Goal: Task Accomplishment & Management: Manage account settings

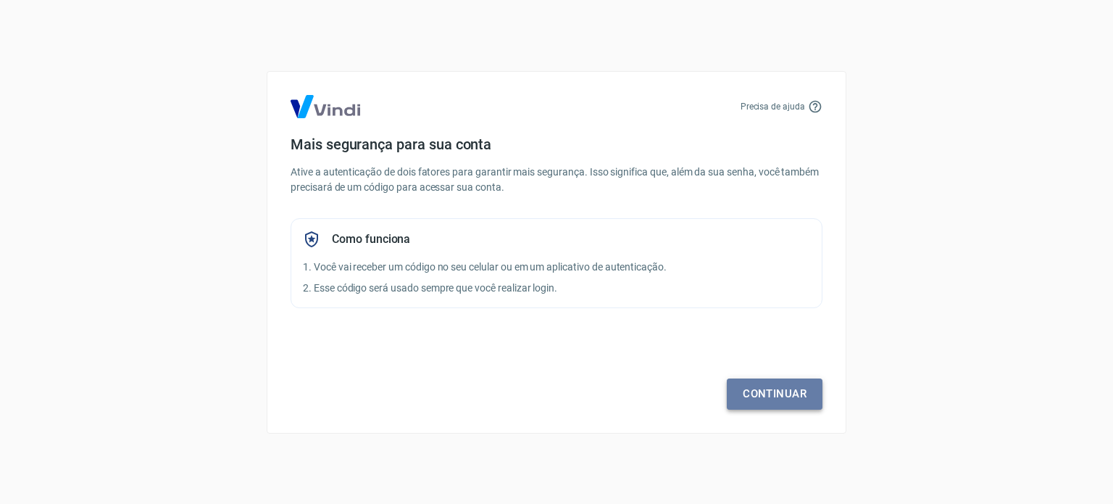
click at [753, 390] on link "Continuar" at bounding box center [775, 393] width 96 height 30
